Goal: Transaction & Acquisition: Register for event/course

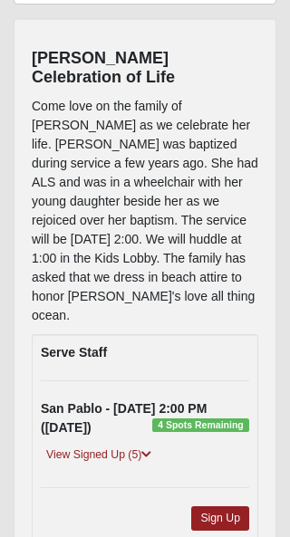
scroll to position [201, 0]
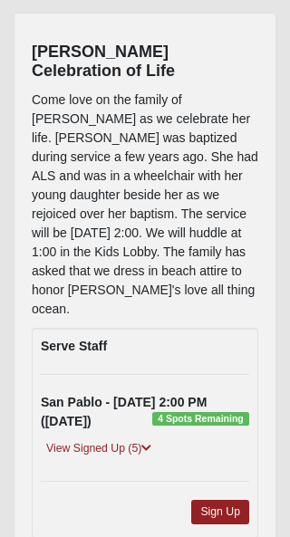
click at [221, 501] on link "Sign Up" at bounding box center [220, 513] width 58 height 24
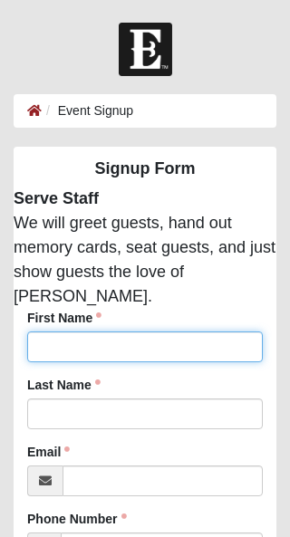
click at [97, 335] on input "First Name" at bounding box center [144, 346] width 235 height 31
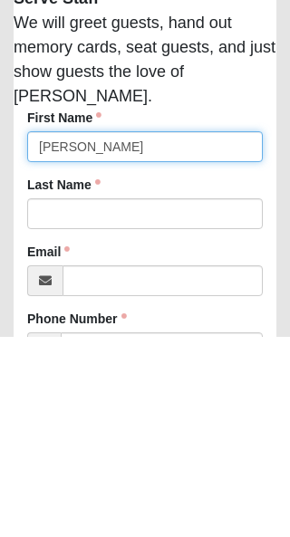
type input "Nancy"
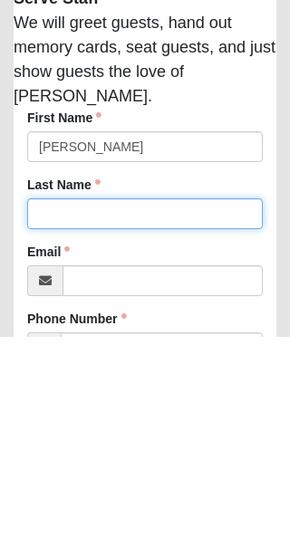
click at [120, 398] on input "Last Name" at bounding box center [144, 413] width 235 height 31
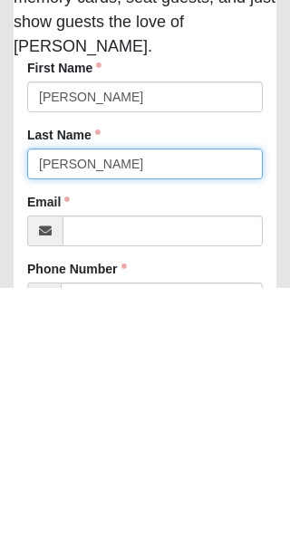
type input "Lynch"
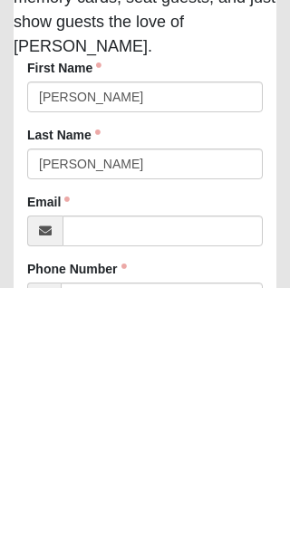
click at [54, 465] on span at bounding box center [44, 480] width 35 height 31
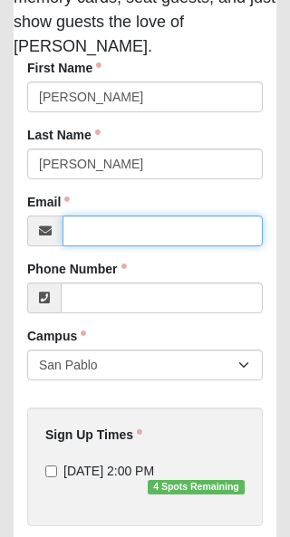
click at [79, 220] on input "Email" at bounding box center [162, 230] width 200 height 31
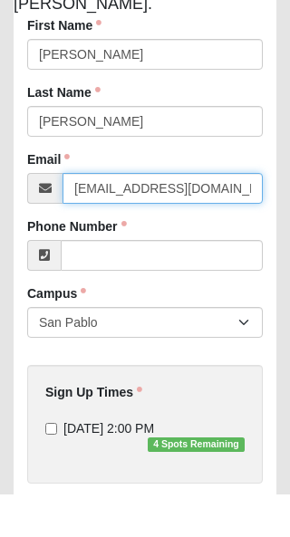
type input "nancy_lynch@bellsouth.net"
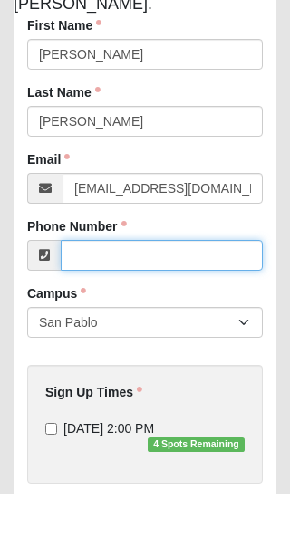
click at [82, 283] on input "Phone Number" at bounding box center [162, 298] width 202 height 31
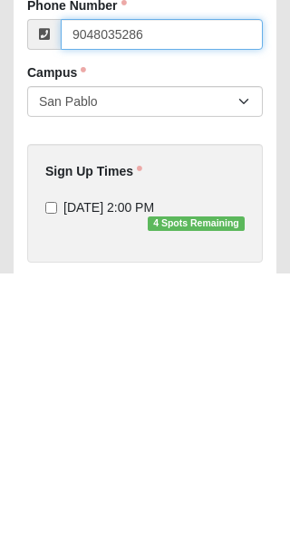
type input "9048035286"
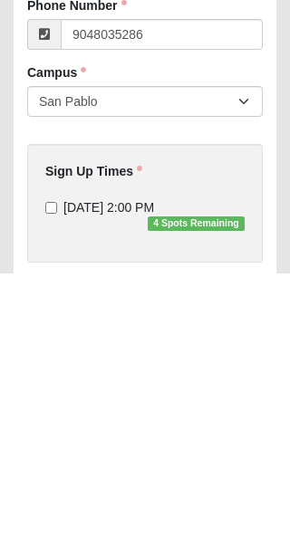
click at [52, 466] on input "9/3/2025 2:00 PM 4 Spots Remaining" at bounding box center [51, 472] width 12 height 12
checkbox input "true"
type input "(904) 803-5286"
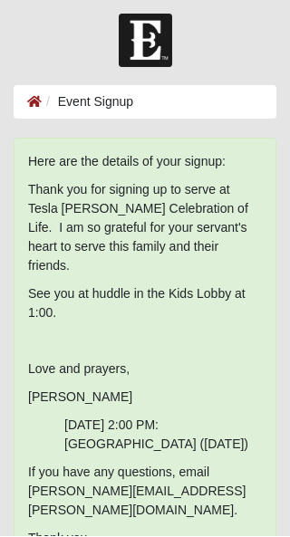
scroll to position [0, 0]
